Goal: Ask a question

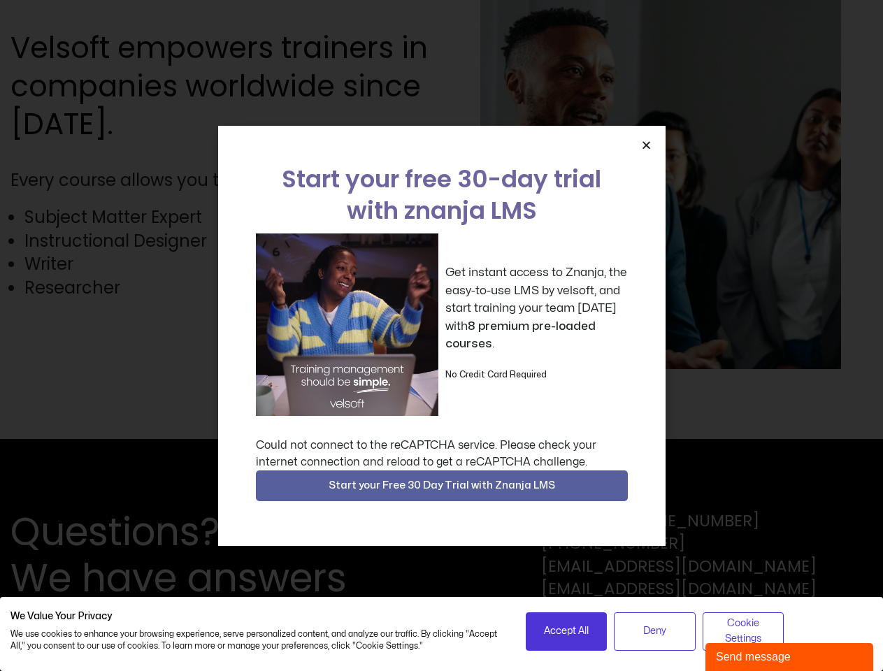
click at [441, 336] on div "Get instant access to Znanja, the easy-to-use LMS by velsoft, and start trainin…" at bounding box center [442, 324] width 372 height 182
click at [646, 145] on icon "Close" at bounding box center [646, 145] width 10 height 10
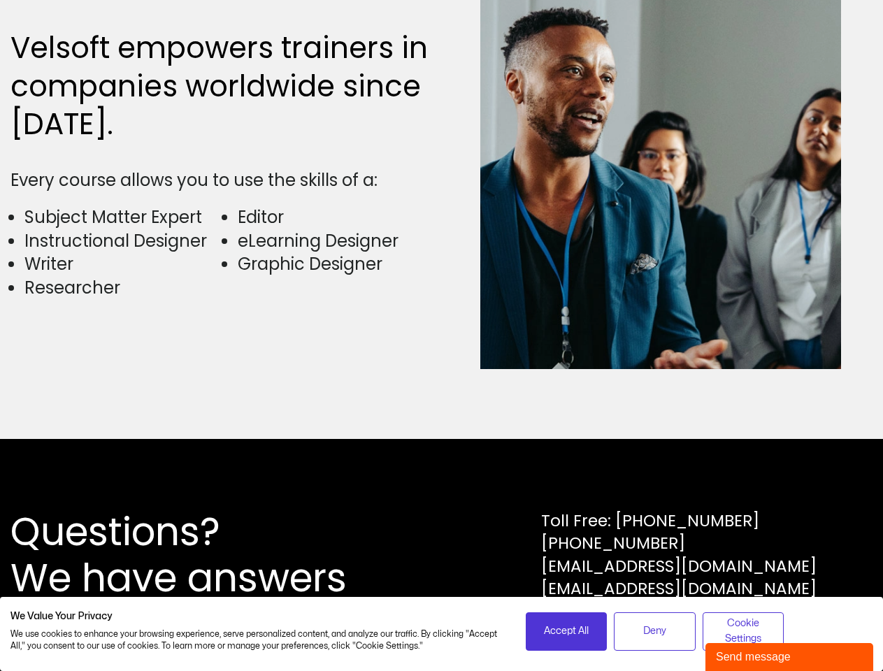
click at [442, 486] on div "Questions? We have answers Toll Free: [PHONE_NUMBER] [PHONE_NUMBER] [EMAIL_ADDR…" at bounding box center [441, 555] width 883 height 232
click at [566, 631] on span "Accept All" at bounding box center [566, 631] width 45 height 15
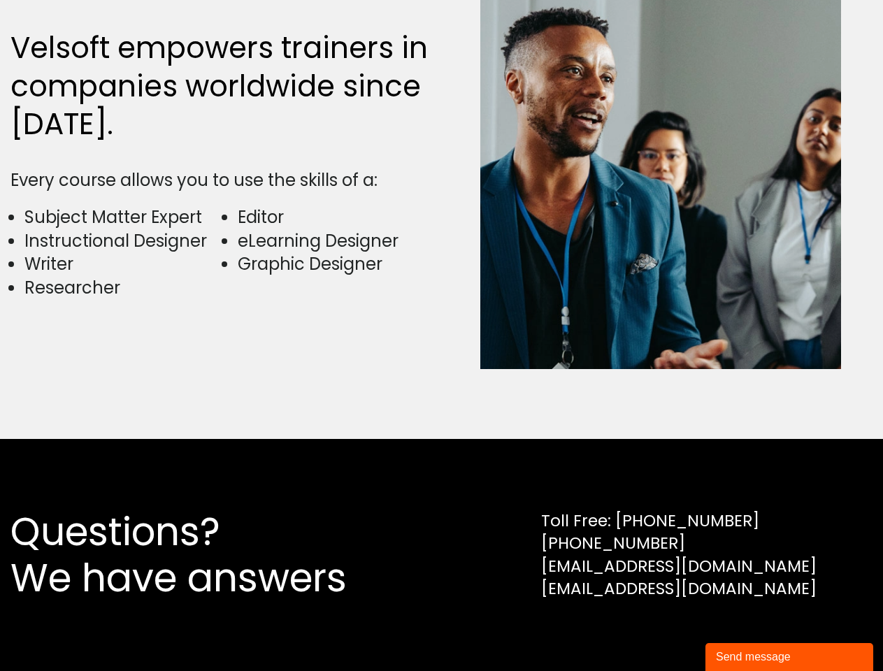
click at [654, 631] on div "Questions? We have answers Toll Free: [PHONE_NUMBER] [PHONE_NUMBER] [EMAIL_ADDR…" at bounding box center [441, 555] width 883 height 232
click at [743, 631] on div "Questions? We have answers Toll Free: [PHONE_NUMBER] [PHONE_NUMBER] [EMAIL_ADDR…" at bounding box center [441, 555] width 883 height 232
click at [789, 657] on div "Send message" at bounding box center [789, 657] width 147 height 17
